Goal: Task Accomplishment & Management: Manage account settings

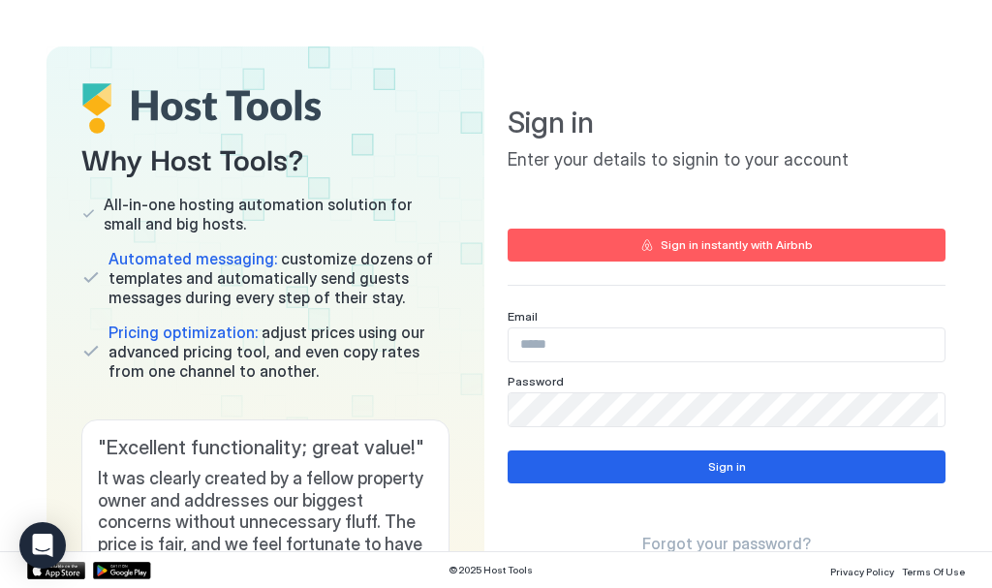
drag, startPoint x: 586, startPoint y: 347, endPoint x: 572, endPoint y: 340, distance: 15.2
click at [586, 347] on input "Input Field" at bounding box center [726, 344] width 436 height 33
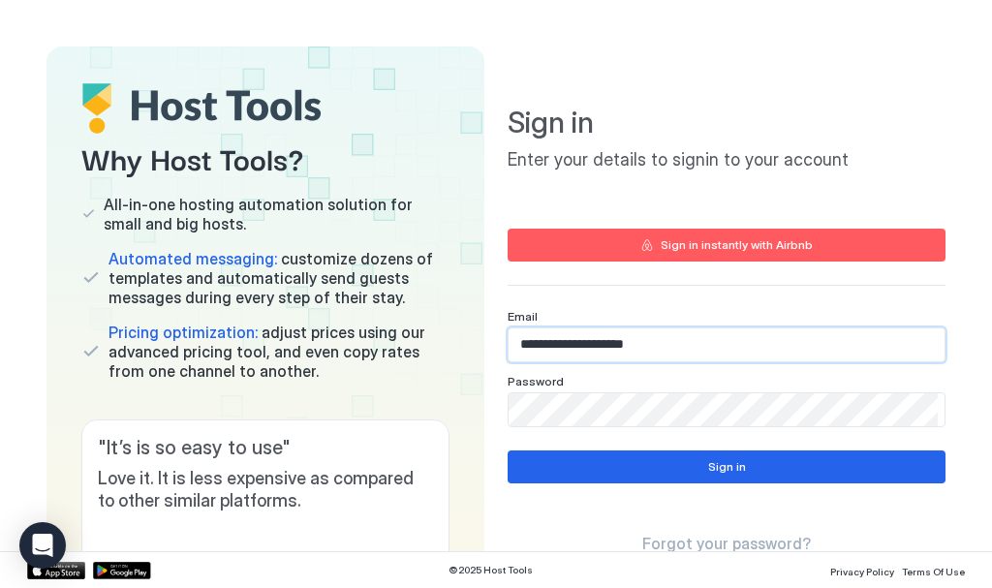
type input "**********"
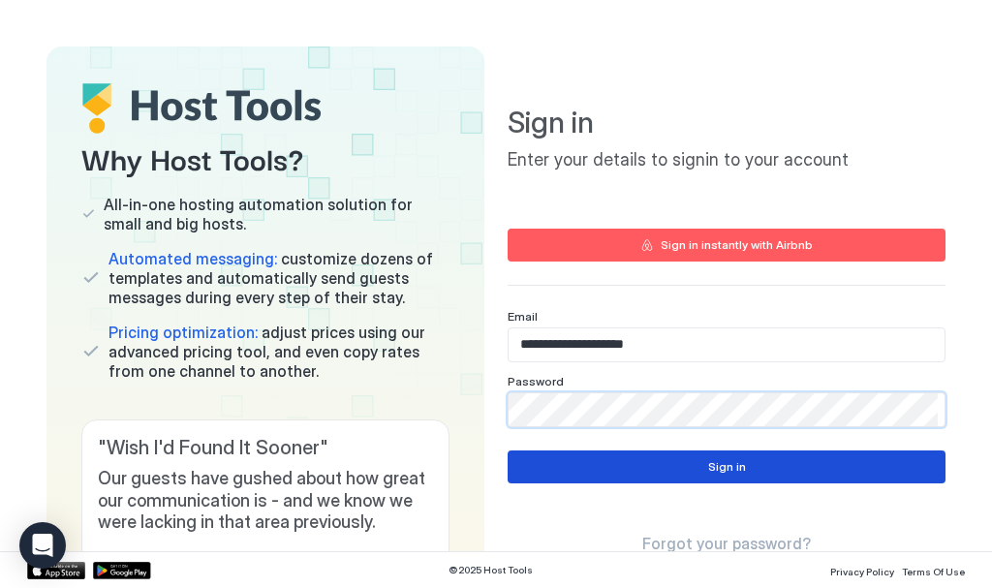
click at [725, 463] on div "Sign in" at bounding box center [727, 466] width 38 height 17
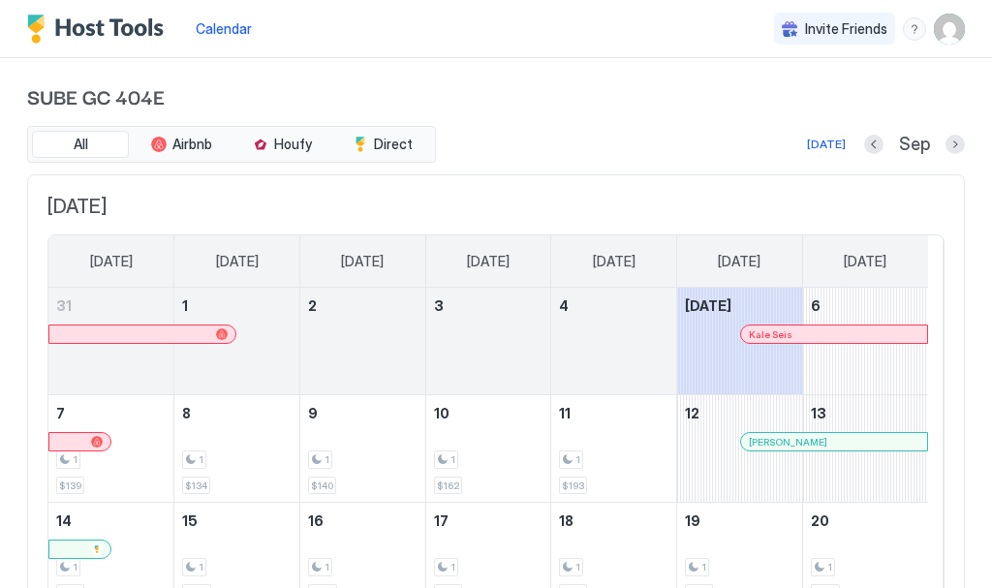
click at [945, 135] on div at bounding box center [954, 144] width 19 height 19
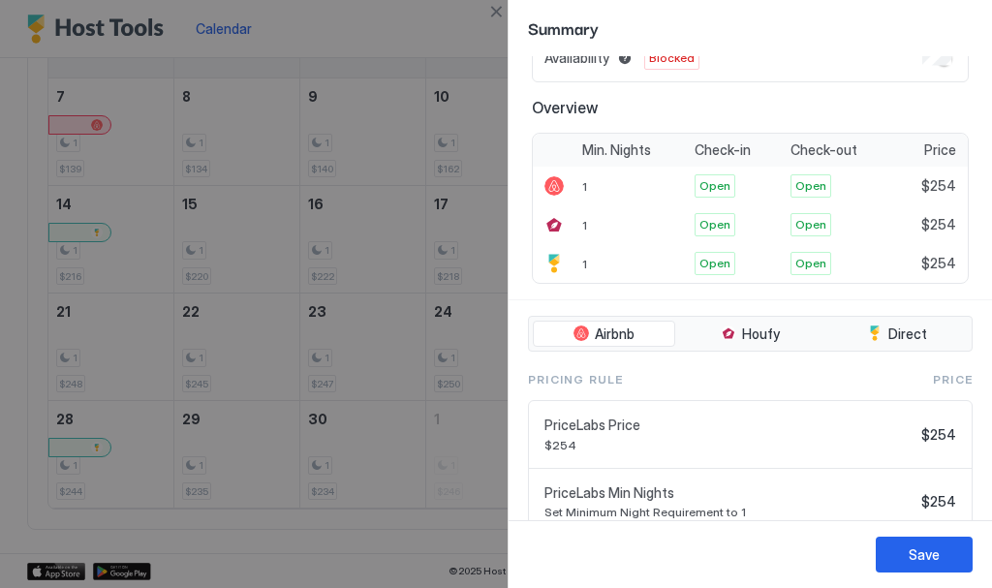
scroll to position [194, 0]
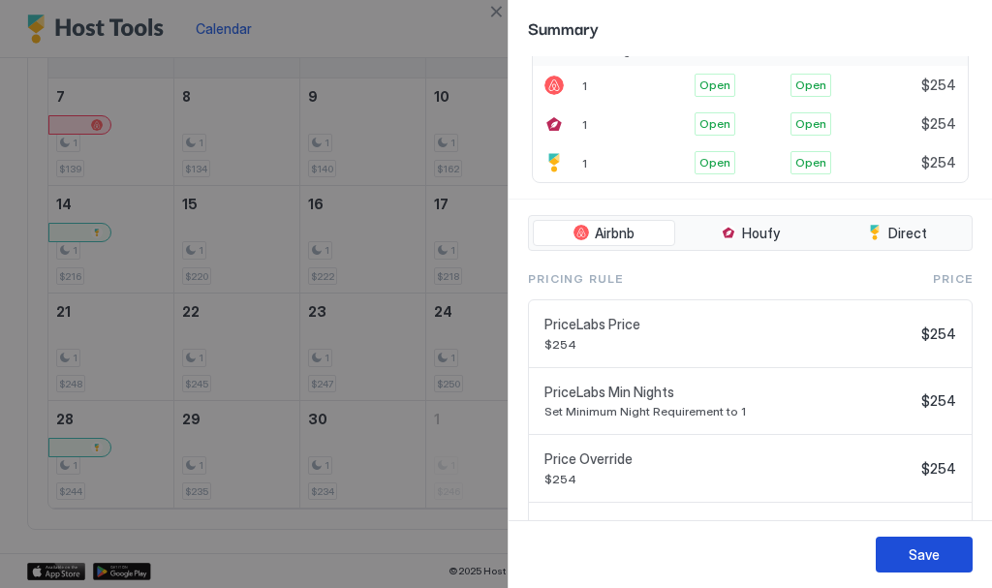
click at [929, 547] on div "Save" at bounding box center [923, 554] width 31 height 20
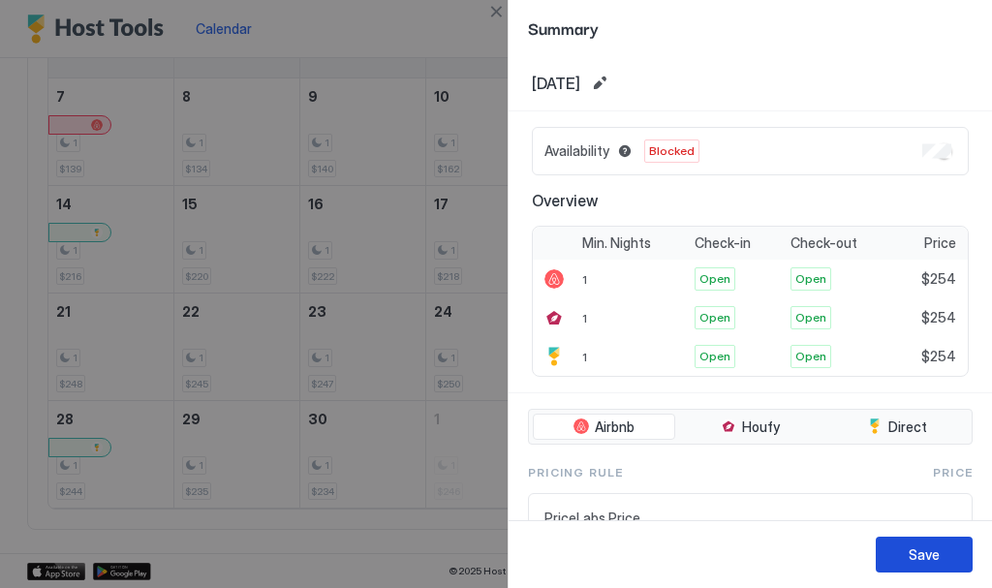
click at [924, 550] on div "Save" at bounding box center [923, 554] width 31 height 20
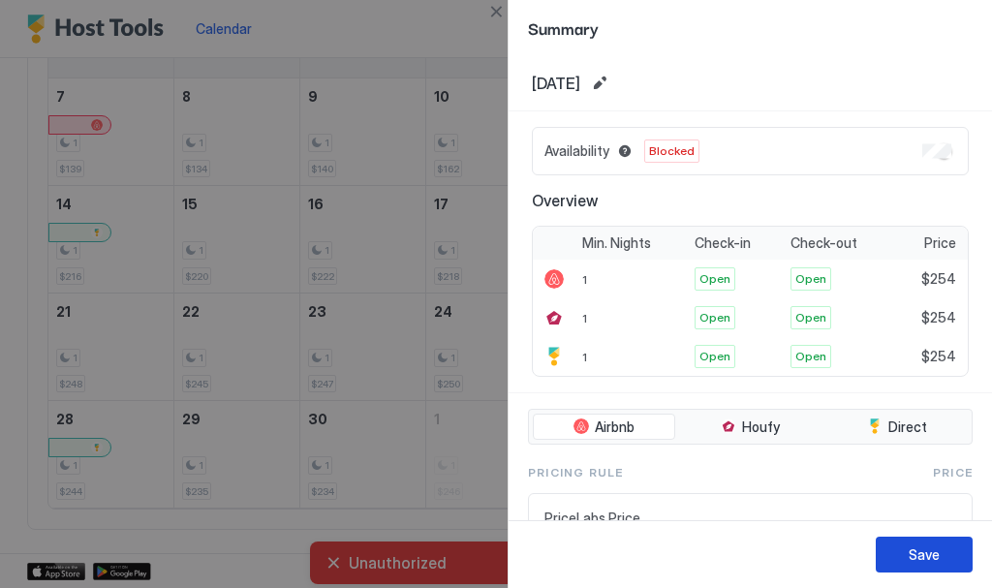
click at [913, 561] on div "Save" at bounding box center [923, 554] width 31 height 20
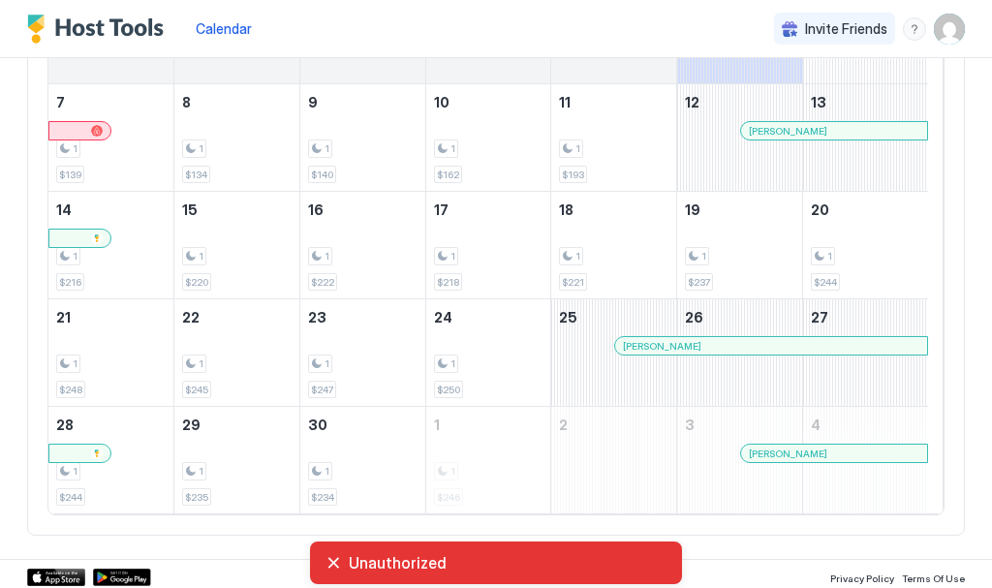
scroll to position [317, 0]
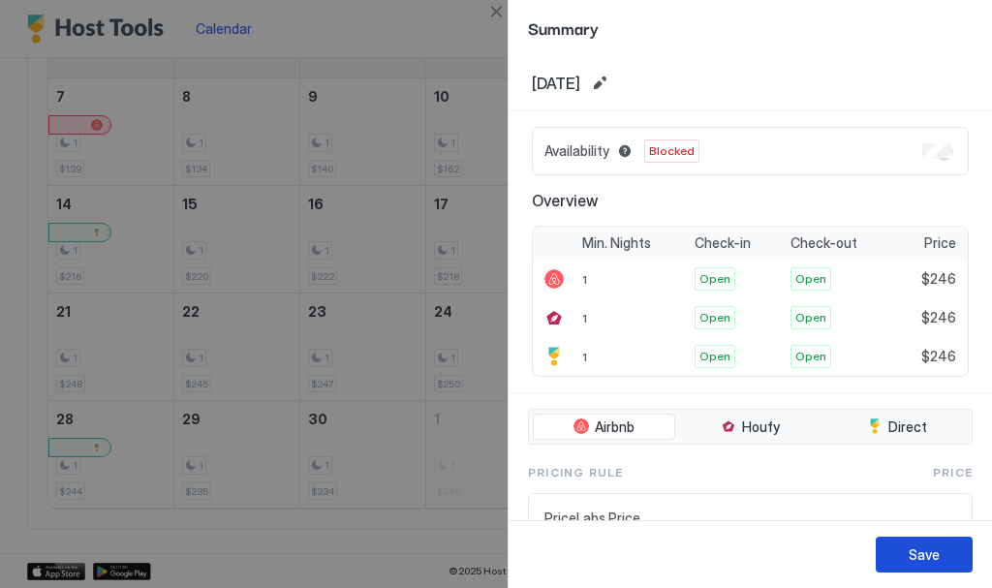
click at [928, 554] on div "Save" at bounding box center [923, 554] width 31 height 20
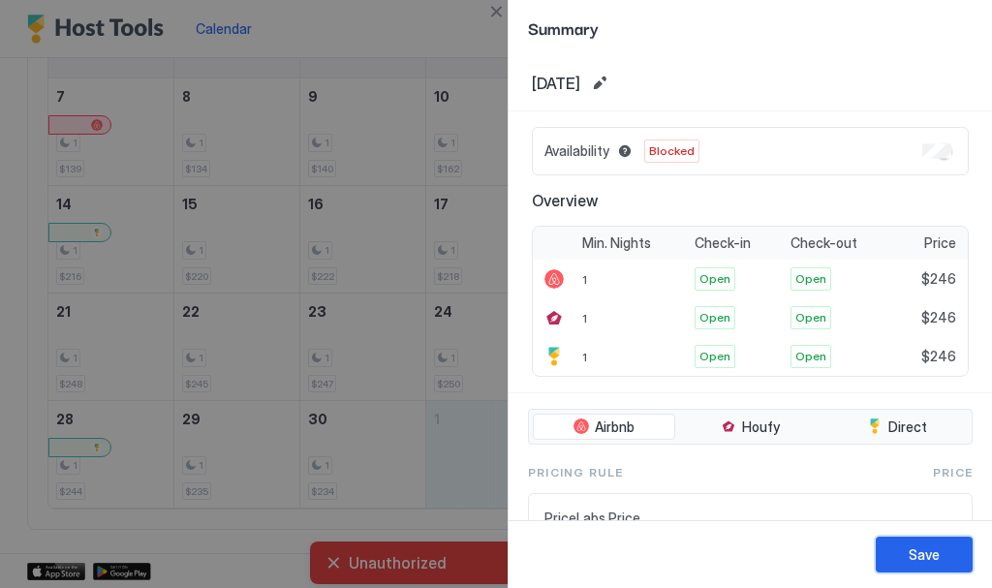
drag, startPoint x: 927, startPoint y: 557, endPoint x: 852, endPoint y: 564, distance: 74.9
click at [927, 556] on div "Save" at bounding box center [923, 554] width 31 height 20
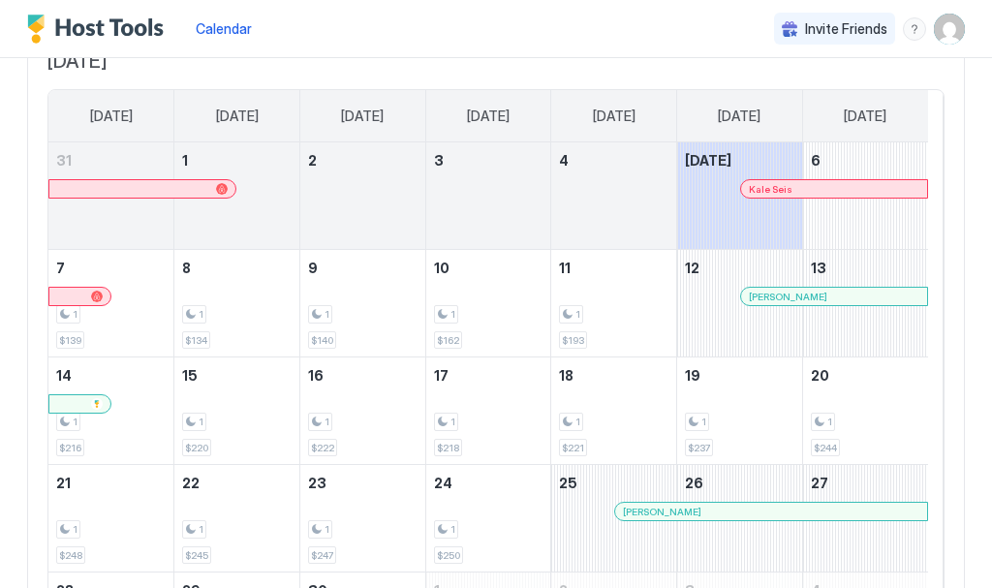
scroll to position [26, 0]
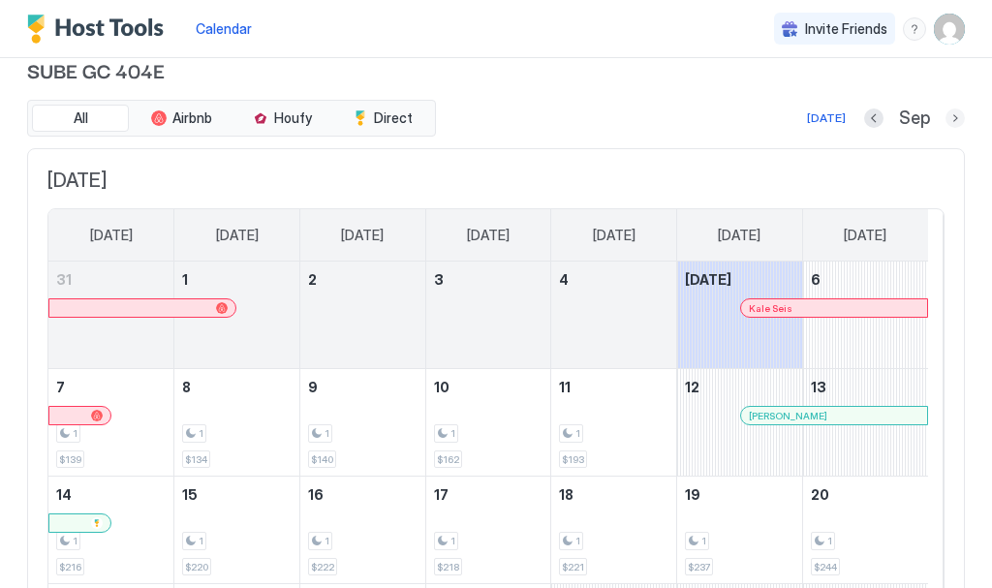
click at [945, 114] on button "Next month" at bounding box center [954, 117] width 19 height 19
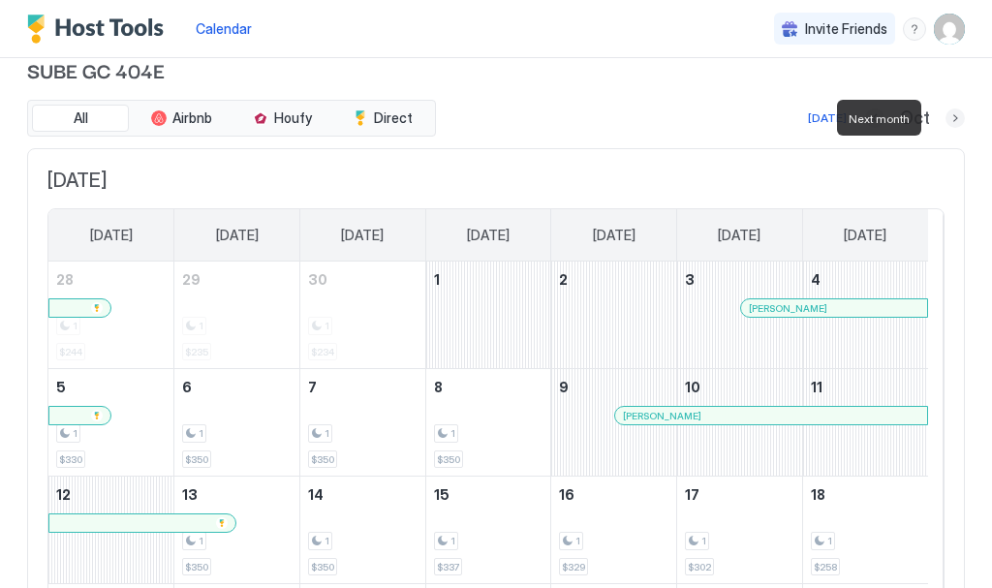
click at [945, 115] on button "Next month" at bounding box center [954, 117] width 19 height 19
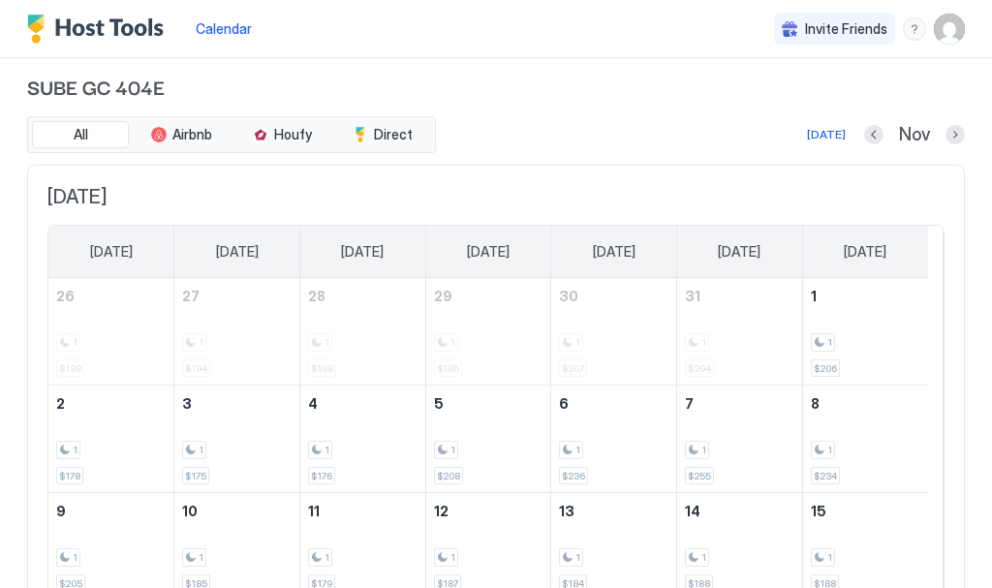
scroll to position [0, 0]
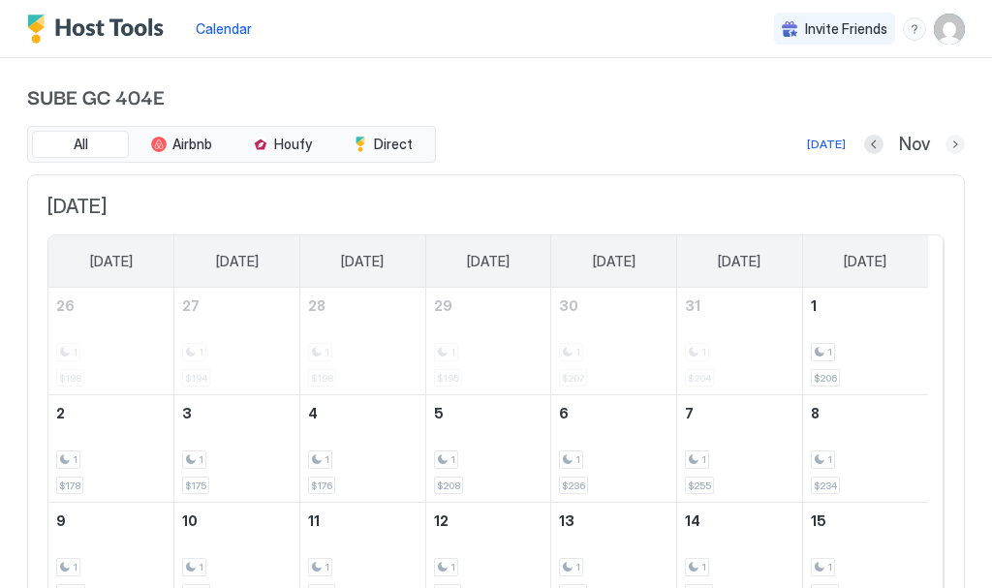
click at [945, 139] on button "Next month" at bounding box center [954, 144] width 19 height 19
click at [863, 138] on button "Previous month" at bounding box center [872, 144] width 19 height 19
click at [864, 138] on button "Previous month" at bounding box center [873, 144] width 19 height 19
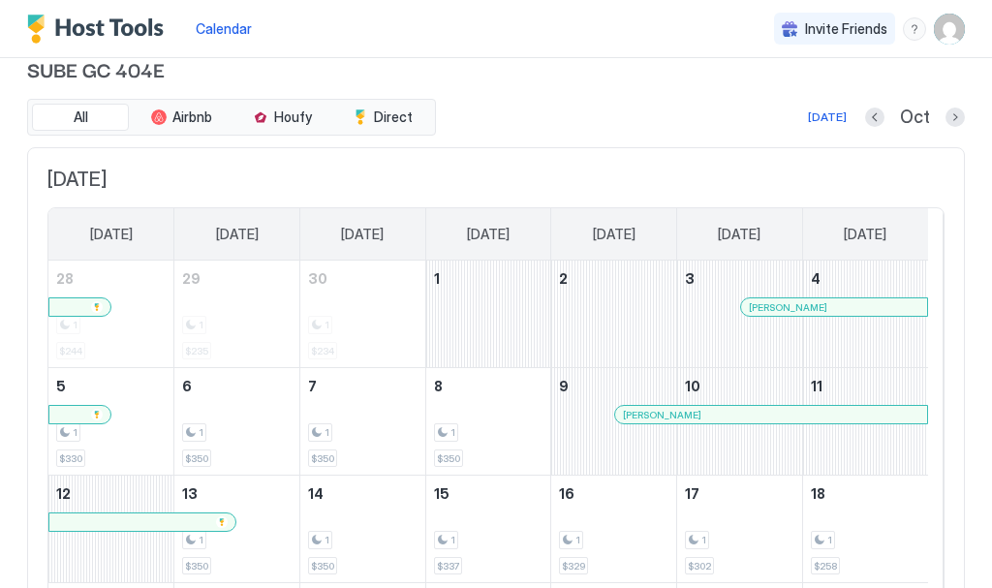
scroll to position [26, 0]
